Goal: Check status: Check status

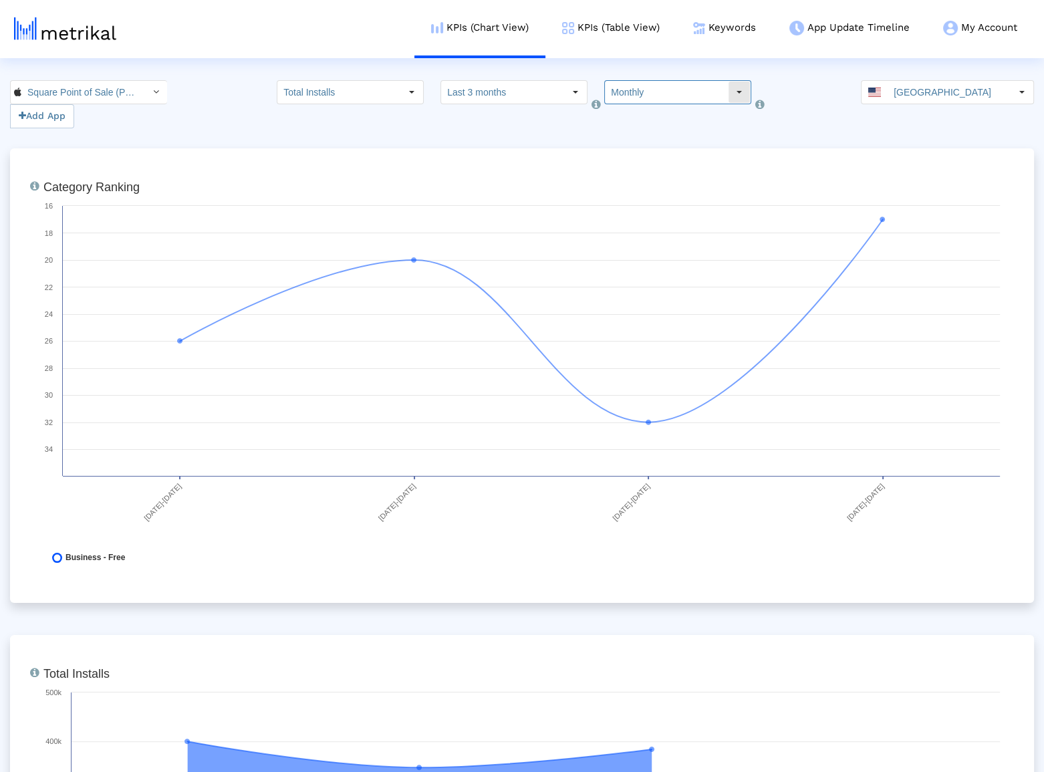
click at [666, 98] on input "Monthly" at bounding box center [666, 92] width 123 height 23
click at [656, 125] on div "Weekly" at bounding box center [661, 116] width 129 height 22
type input "Weekly"
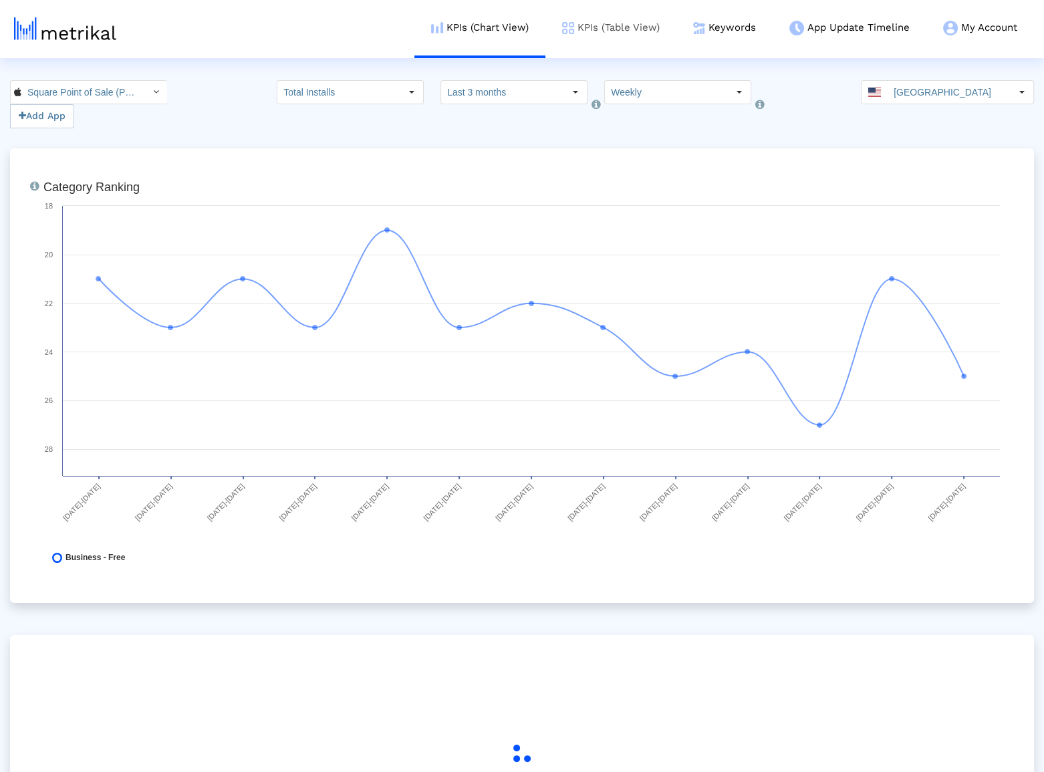
click at [641, 37] on link "KPIs (Table View)" at bounding box center [610, 27] width 131 height 55
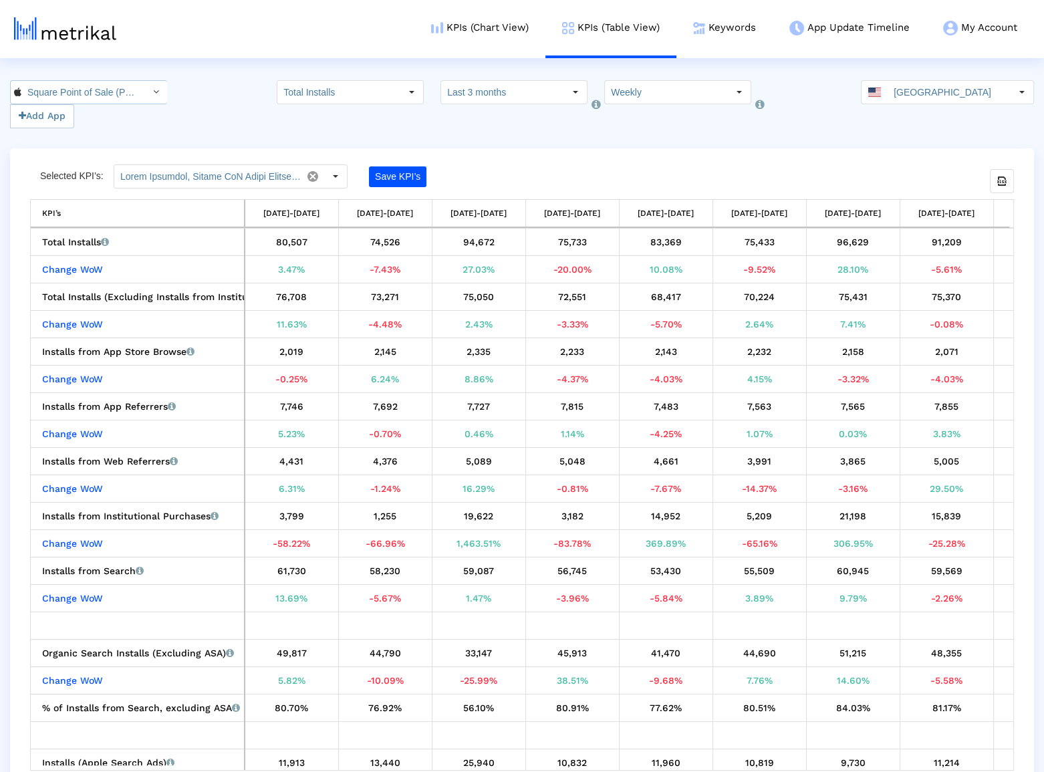
click at [145, 91] on div "Select" at bounding box center [155, 92] width 21 height 21
click at [115, 134] on div "Square Point of Sale: Payment <com.squareup>" at bounding box center [80, 138] width 127 height 13
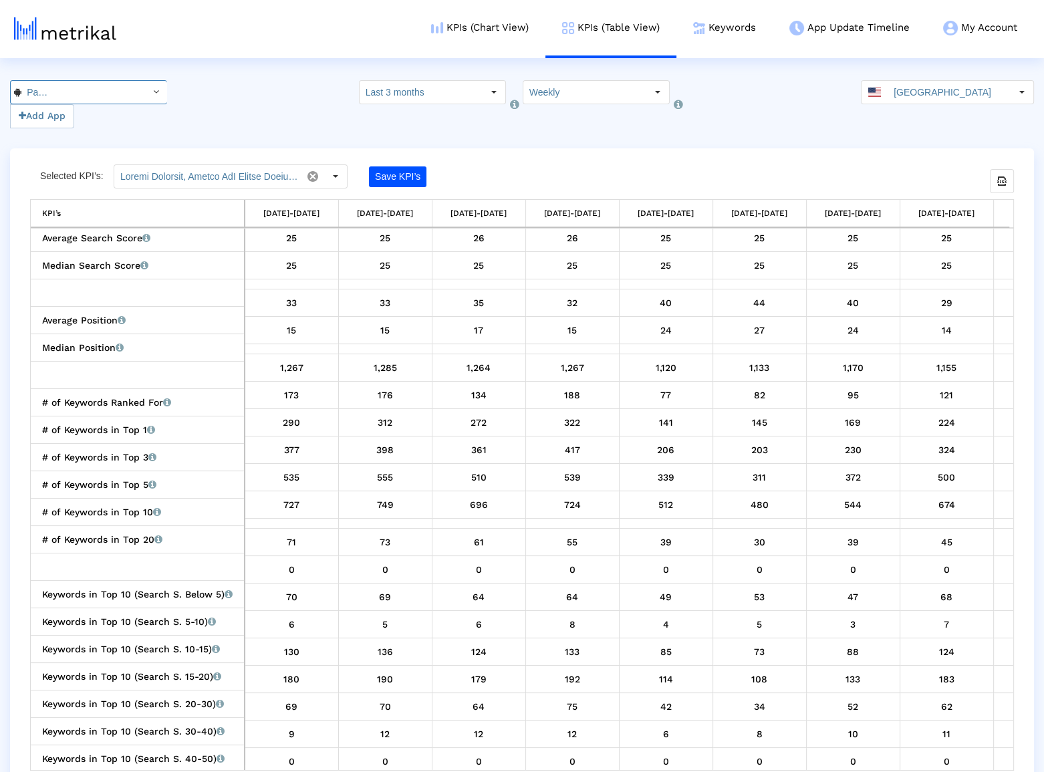
scroll to position [0, 0]
